Goal: Use online tool/utility: Utilize a website feature to perform a specific function

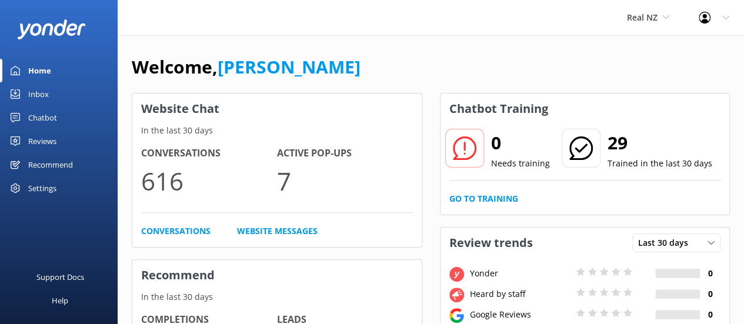
click at [49, 156] on div "Recommend" at bounding box center [50, 165] width 45 height 24
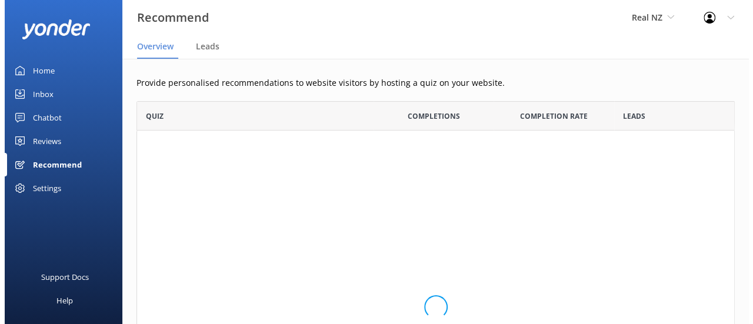
scroll to position [9, 9]
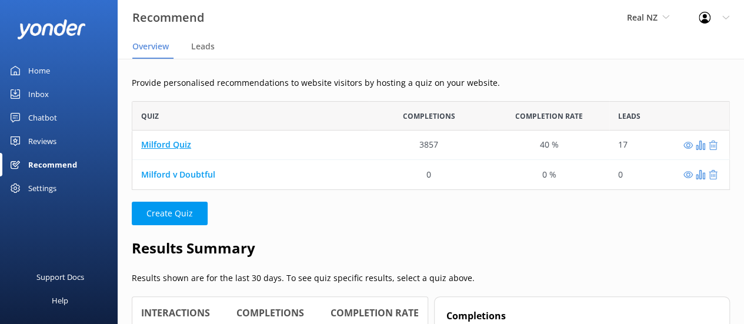
click at [155, 146] on link "Milford Quiz" at bounding box center [166, 144] width 50 height 11
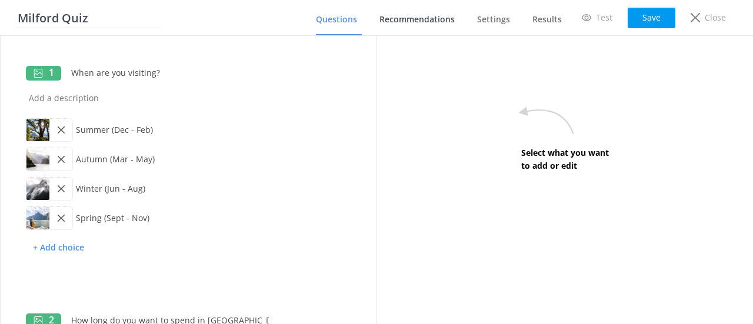
click at [409, 21] on span "Recommendations" at bounding box center [416, 20] width 75 height 12
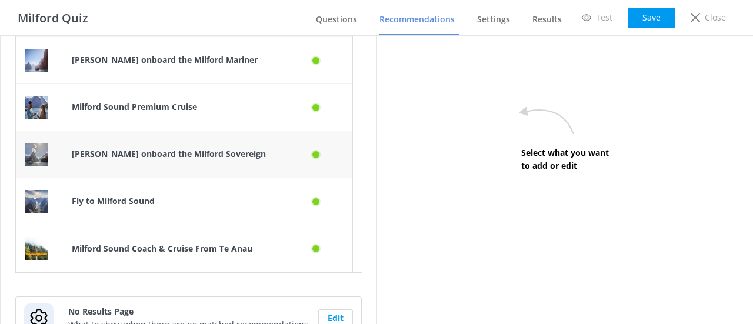
scroll to position [235, 0]
